Goal: Task Accomplishment & Management: Manage account settings

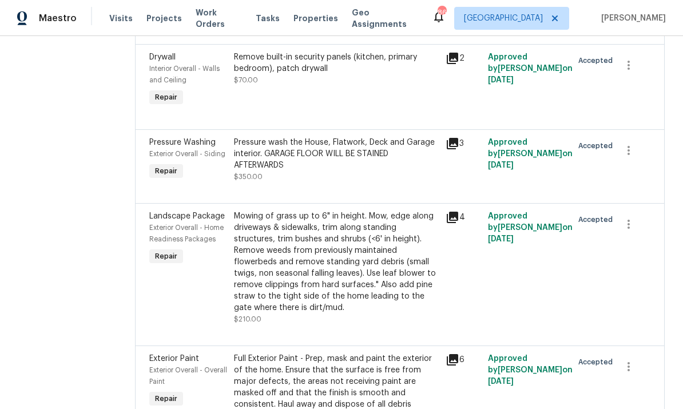
scroll to position [2371, 0]
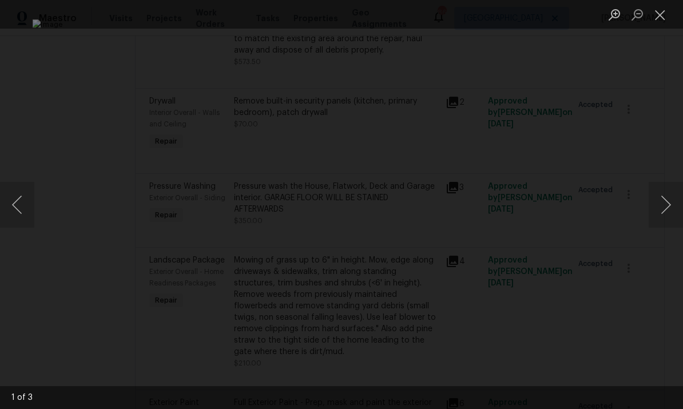
click at [671, 199] on button "Next image" at bounding box center [666, 205] width 34 height 46
click at [664, 208] on button "Next image" at bounding box center [666, 205] width 34 height 46
click at [24, 201] on button "Previous image" at bounding box center [17, 205] width 34 height 46
click at [21, 203] on button "Previous image" at bounding box center [17, 205] width 34 height 46
click at [654, 212] on button "Next image" at bounding box center [666, 205] width 34 height 46
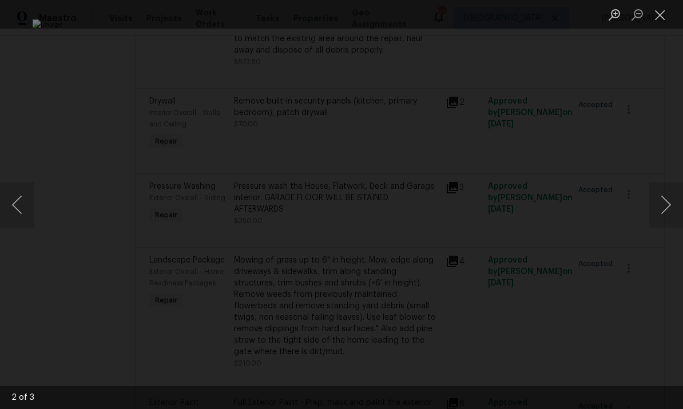
click at [663, 207] on button "Next image" at bounding box center [666, 205] width 34 height 46
click at [664, 21] on button "Close lightbox" at bounding box center [660, 15] width 23 height 20
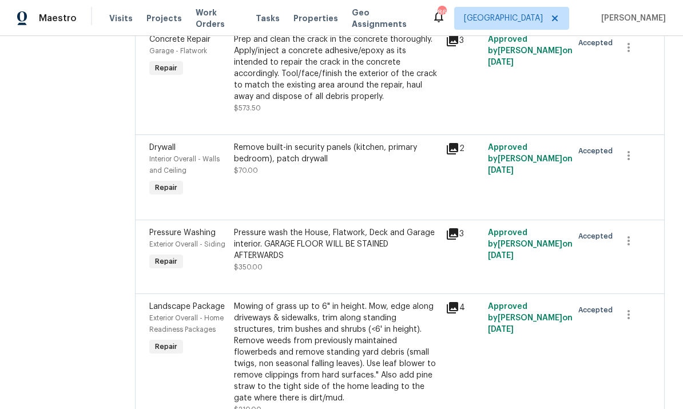
scroll to position [2326, 0]
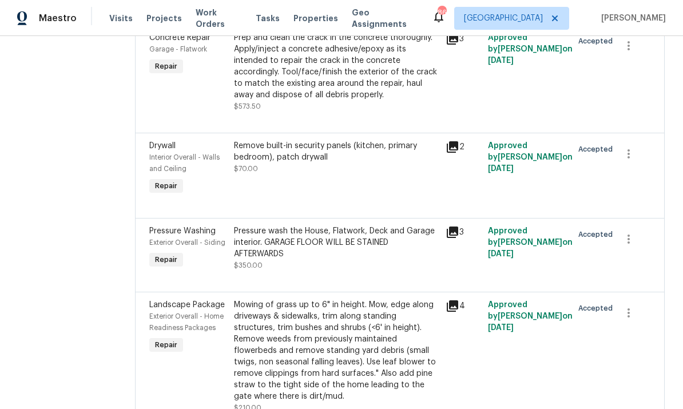
click at [384, 101] on div "Prep and clean the crack in the concrete thoroughly. Apply/inject a concrete ad…" at bounding box center [336, 66] width 205 height 69
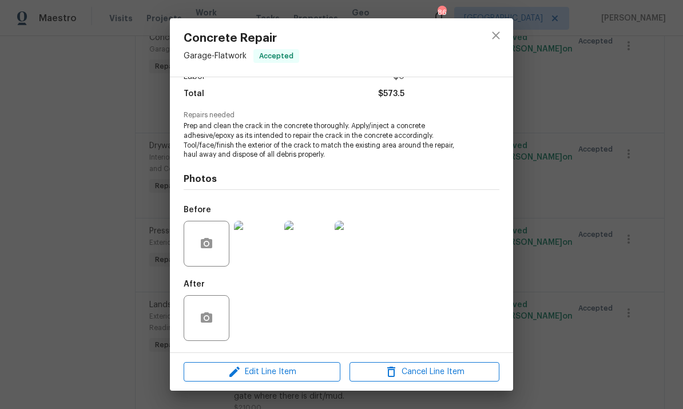
scroll to position [90, 0]
click at [290, 356] on div "Edit Line Item Cancel Line Item" at bounding box center [341, 372] width 343 height 38
click at [272, 370] on span "Edit Line Item" at bounding box center [262, 372] width 150 height 14
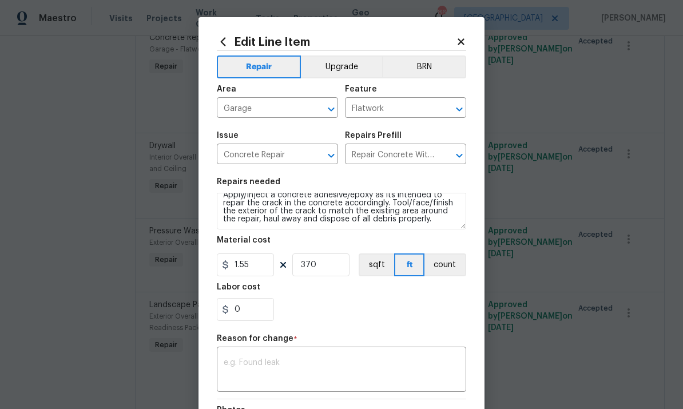
scroll to position [16, 0]
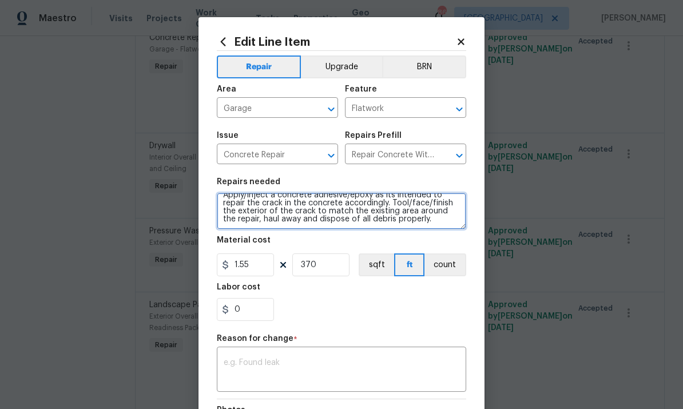
click at [425, 221] on textarea "Prep and clean the crack in the concrete thoroughly. Apply/inject a concrete ad…" at bounding box center [342, 211] width 250 height 37
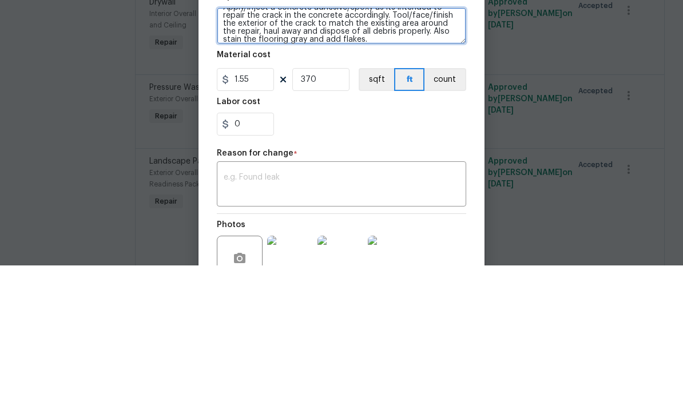
scroll to position [44, 0]
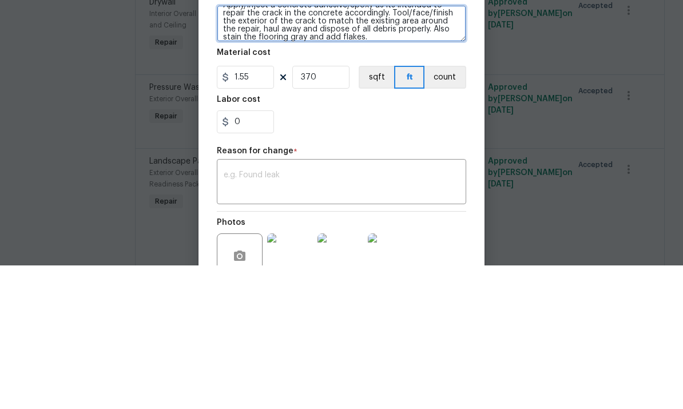
type textarea "Prep and clean the crack in the concrete thoroughly. Apply/inject a concrete ad…"
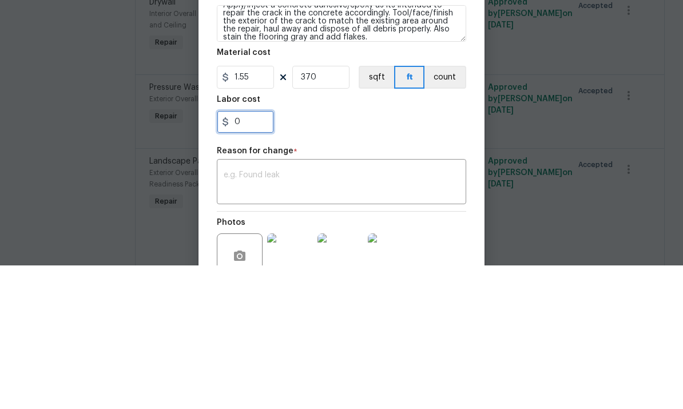
click at [245, 254] on input "0" at bounding box center [245, 265] width 57 height 23
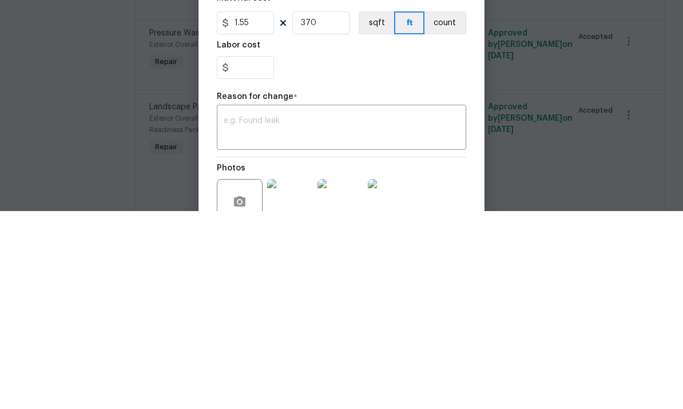
click at [270, 315] on textarea at bounding box center [342, 327] width 236 height 24
type input "0"
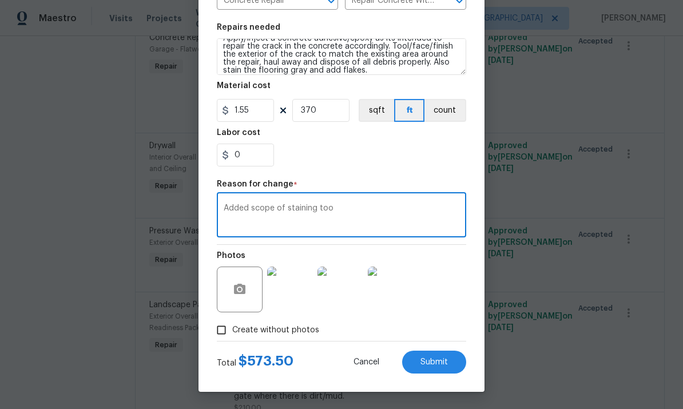
scroll to position [157, 0]
type textarea "Added scope of staining too"
click at [438, 358] on span "Submit" at bounding box center [434, 362] width 27 height 9
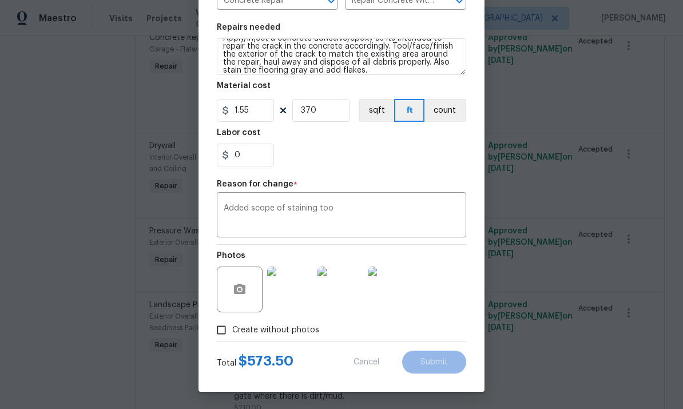
type textarea "Prep and clean the crack in the concrete thoroughly. Apply/inject a concrete ad…"
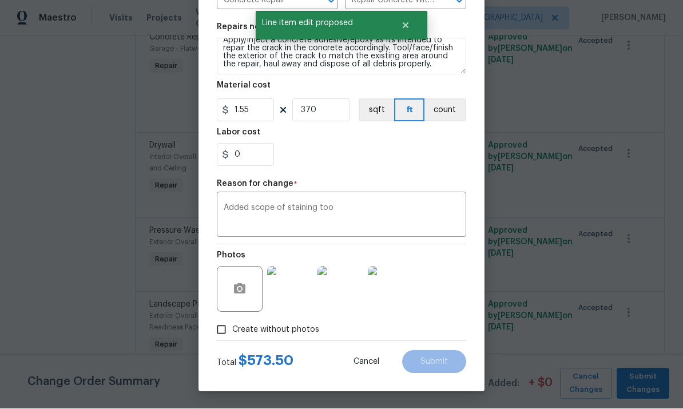
scroll to position [0, 0]
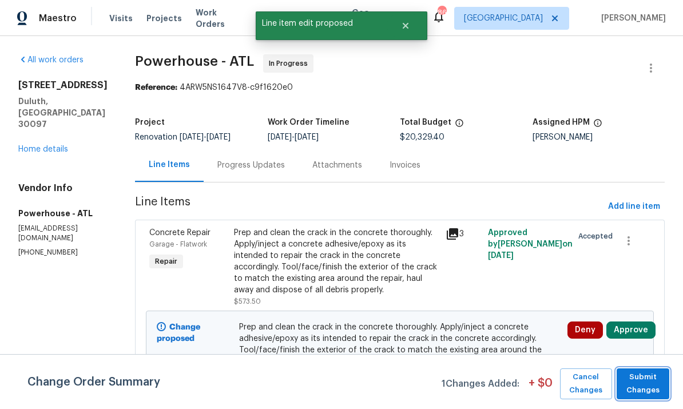
click at [642, 383] on span "Submit Changes" at bounding box center [643, 384] width 41 height 26
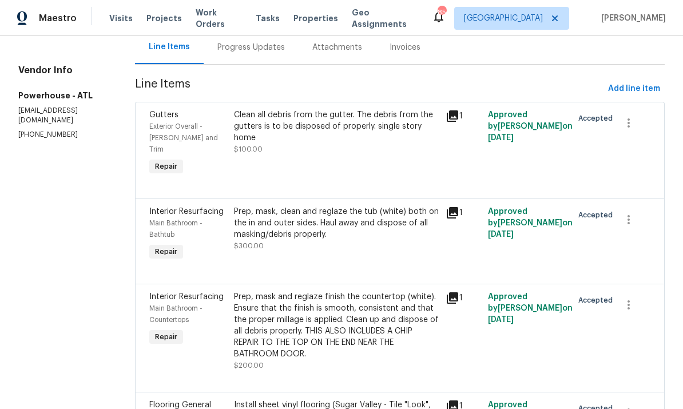
scroll to position [120, 0]
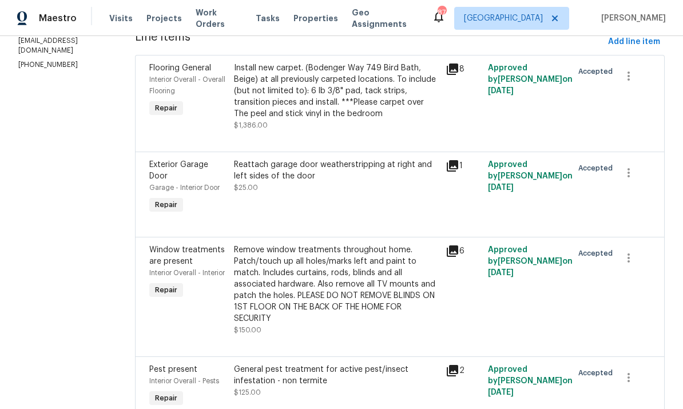
scroll to position [165, 0]
click at [338, 100] on div "Install new carpet. (Bodenger Way 749 Bird Bath, Beige) at all previously carpe…" at bounding box center [336, 90] width 205 height 57
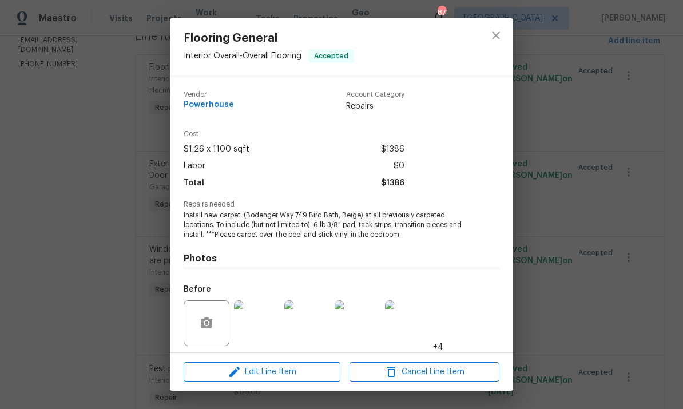
scroll to position [0, 0]
click at [502, 34] on icon "close" at bounding box center [496, 36] width 14 height 14
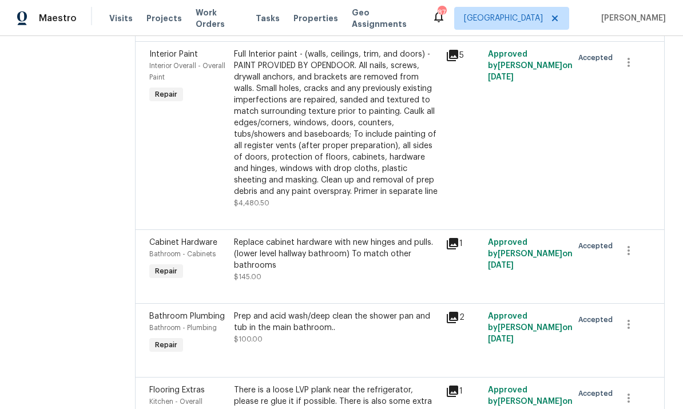
scroll to position [1181, 0]
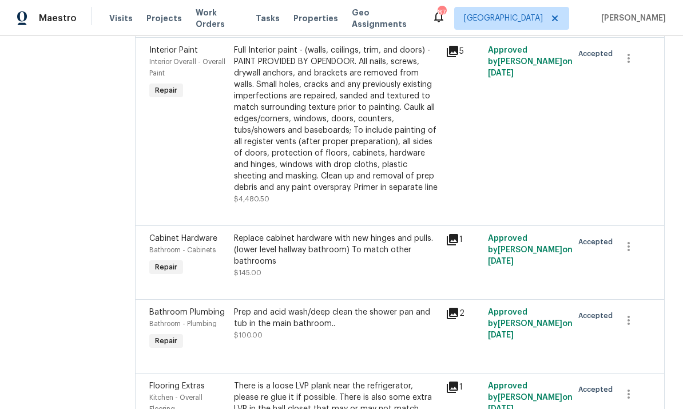
click at [387, 164] on div "Full Interior paint - (walls, ceilings, trim, and doors) - PAINT PROVIDED BY OP…" at bounding box center [336, 119] width 205 height 149
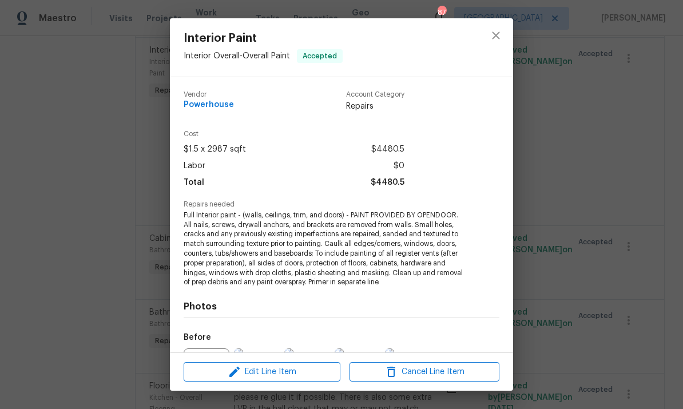
scroll to position [0, 0]
click at [498, 37] on icon "close" at bounding box center [496, 36] width 14 height 14
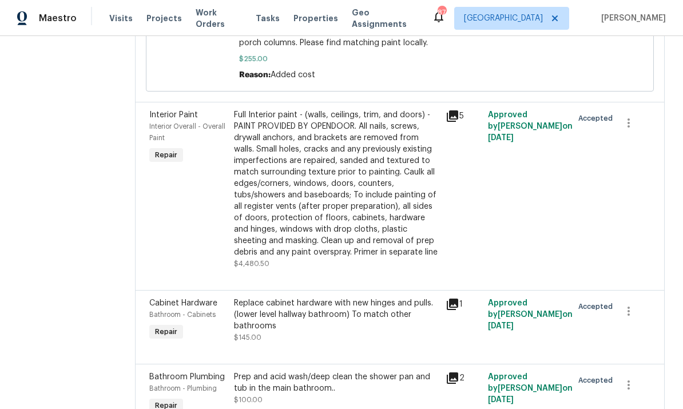
scroll to position [1121, 0]
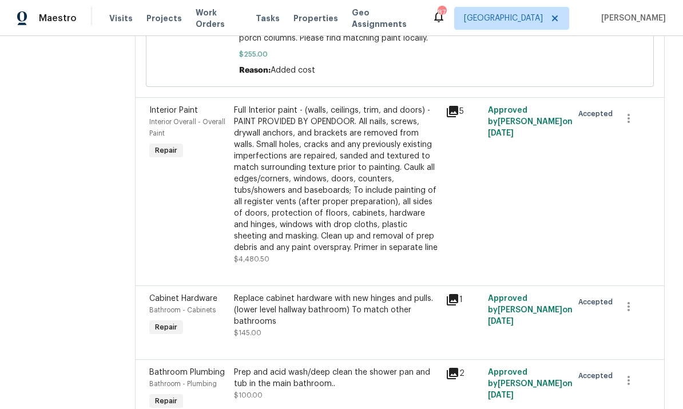
click at [367, 225] on div "Full Interior paint - (walls, ceilings, trim, and doors) - PAINT PROVIDED BY OP…" at bounding box center [336, 179] width 205 height 149
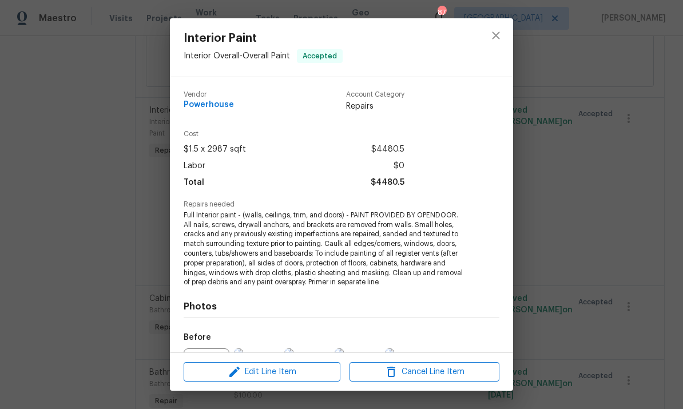
scroll to position [0, 0]
click at [500, 32] on icon "close" at bounding box center [496, 36] width 14 height 14
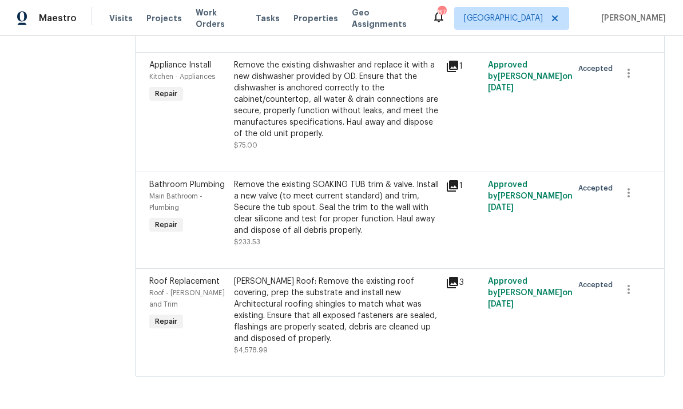
scroll to position [3321, 0]
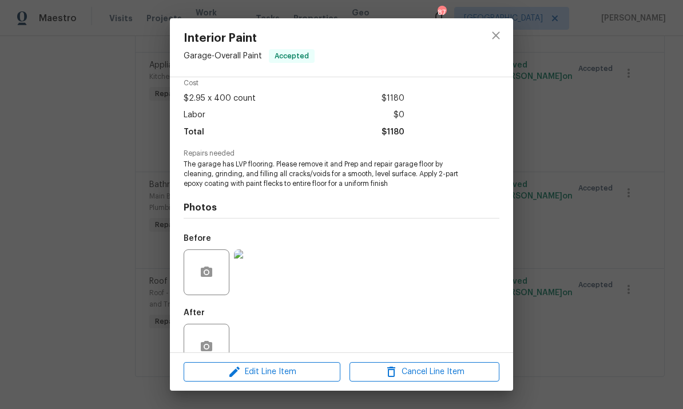
scroll to position [49, 0]
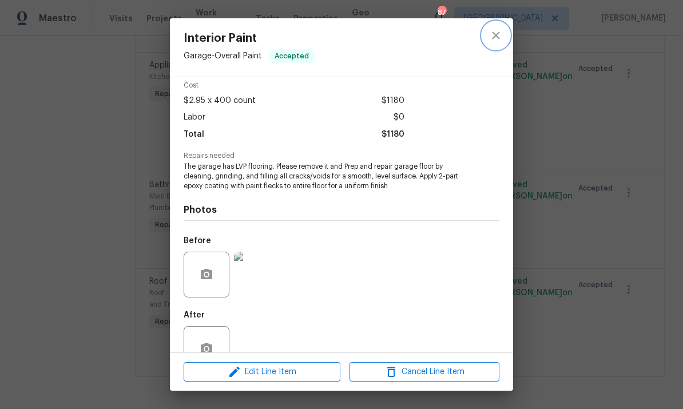
click at [493, 38] on icon "close" at bounding box center [495, 34] width 7 height 7
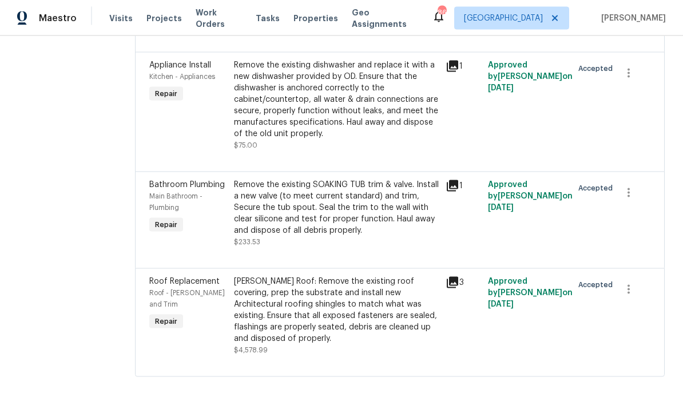
scroll to position [43, 0]
click at [361, 302] on div "Gable Roof: Remove the existing roof covering, prep the substrate and install n…" at bounding box center [336, 310] width 205 height 69
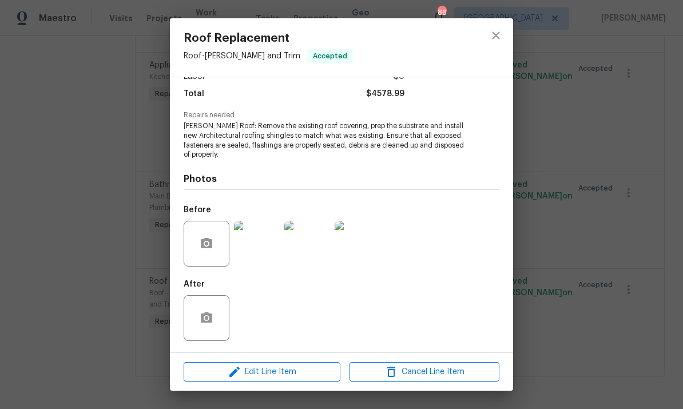
scroll to position [90, 0]
click at [492, 43] on button "close" at bounding box center [495, 35] width 27 height 27
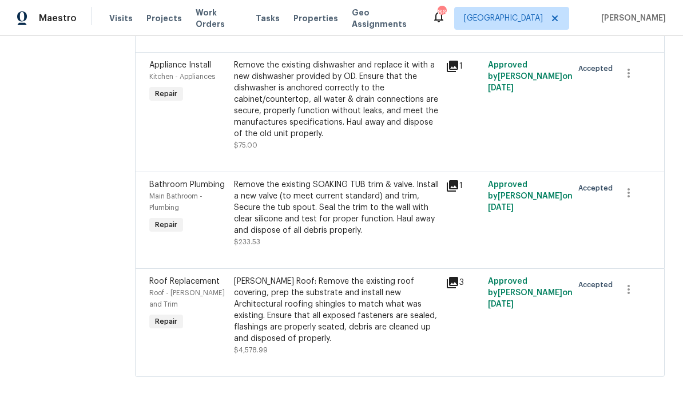
click at [371, 303] on div "Gable Roof: Remove the existing roof covering, prep the substrate and install n…" at bounding box center [336, 310] width 205 height 69
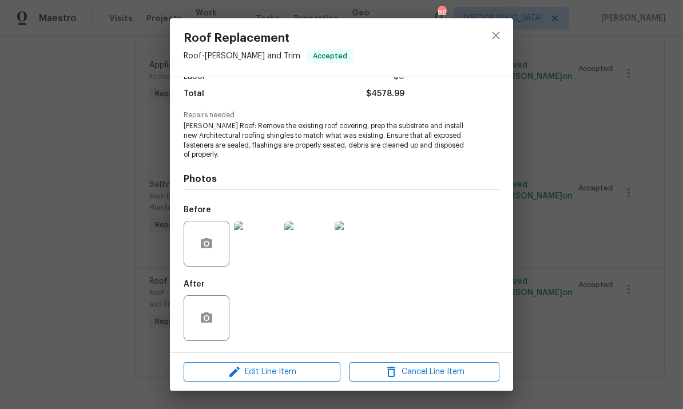
click at [258, 254] on img at bounding box center [257, 244] width 46 height 46
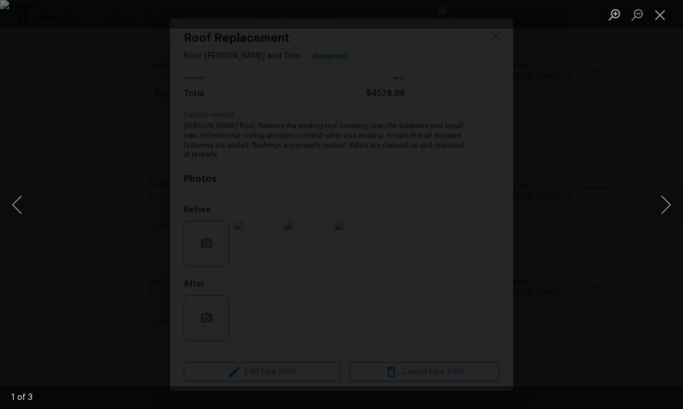
click at [442, 213] on img "Lightbox" at bounding box center [341, 204] width 683 height 409
click at [656, 15] on button "Close lightbox" at bounding box center [660, 15] width 23 height 20
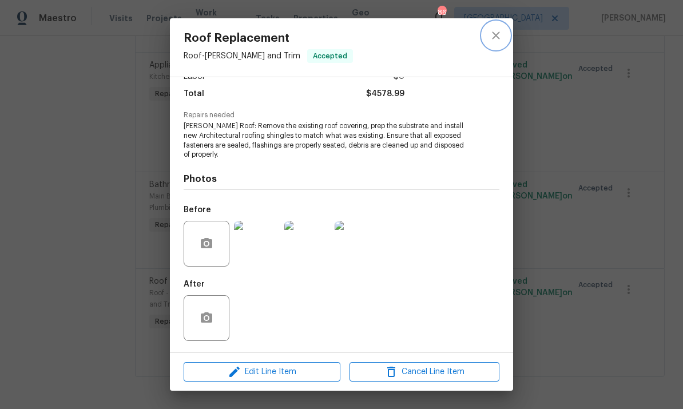
click at [494, 30] on icon "close" at bounding box center [496, 36] width 14 height 14
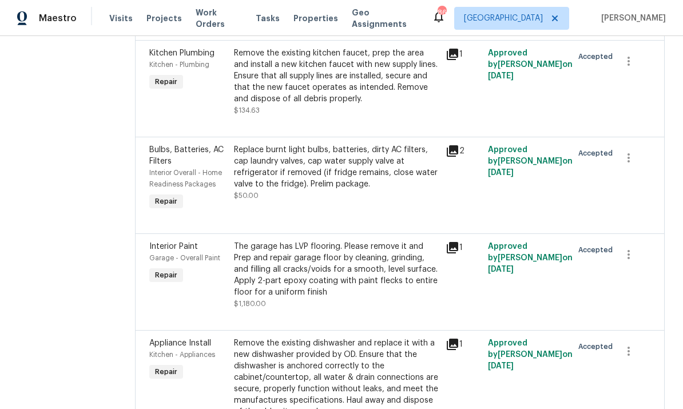
scroll to position [3006, 0]
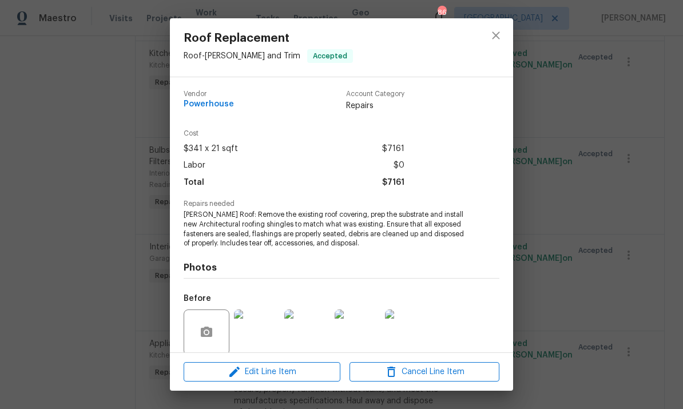
scroll to position [1, 0]
click at [494, 43] on button "close" at bounding box center [495, 35] width 27 height 27
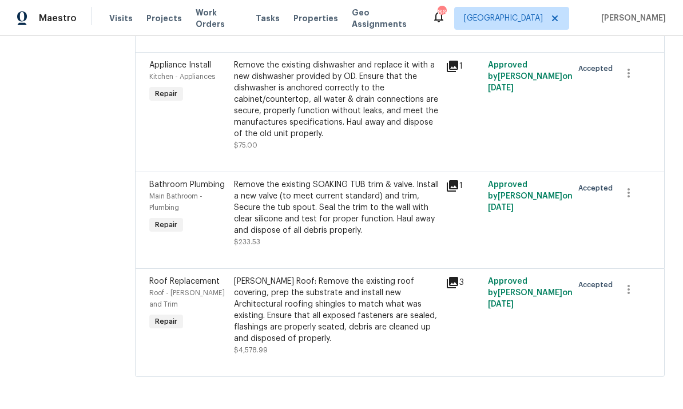
scroll to position [3411, 0]
click at [347, 345] on div "Gable Roof: Remove the existing roof covering, prep the substrate and install n…" at bounding box center [336, 310] width 205 height 69
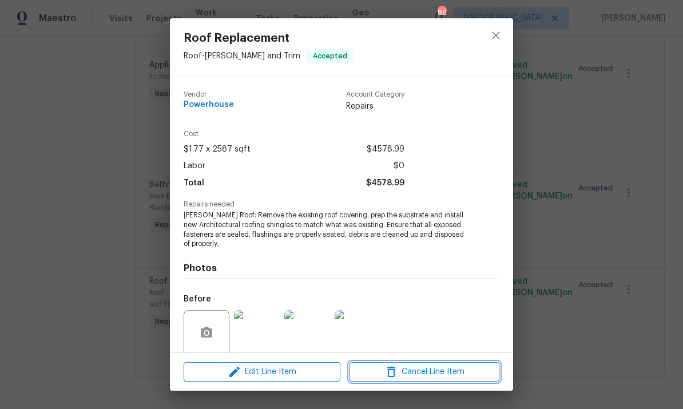
click at [419, 377] on span "Cancel Line Item" at bounding box center [424, 372] width 143 height 14
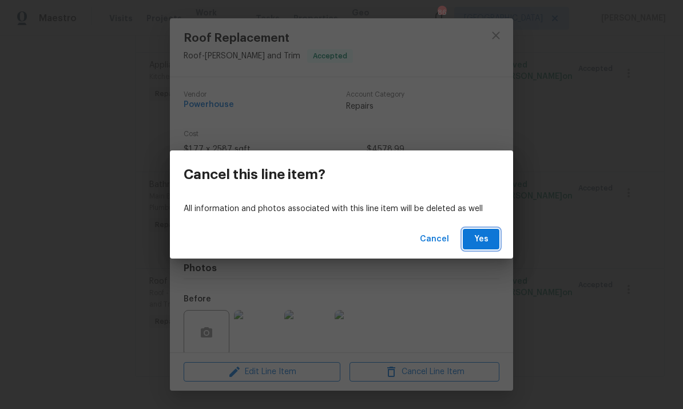
click at [488, 235] on span "Yes" at bounding box center [481, 239] width 18 height 14
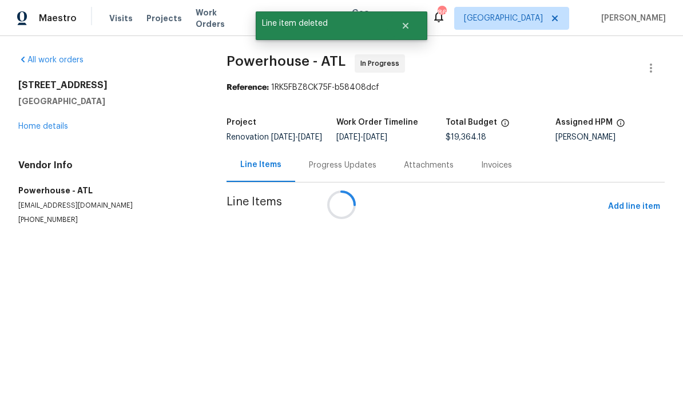
scroll to position [0, 0]
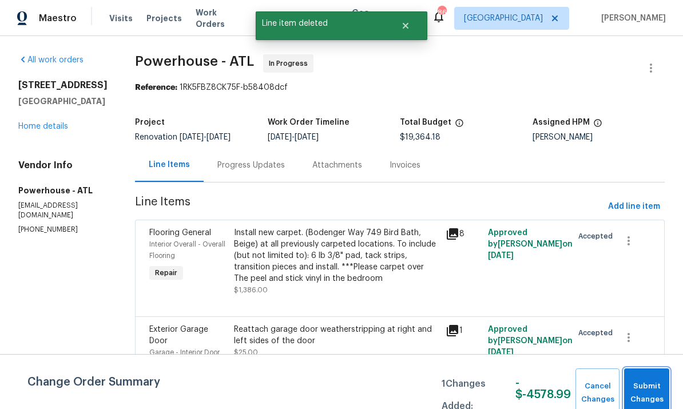
click at [651, 382] on span "Submit Changes" at bounding box center [647, 393] width 34 height 26
